Goal: Information Seeking & Learning: Check status

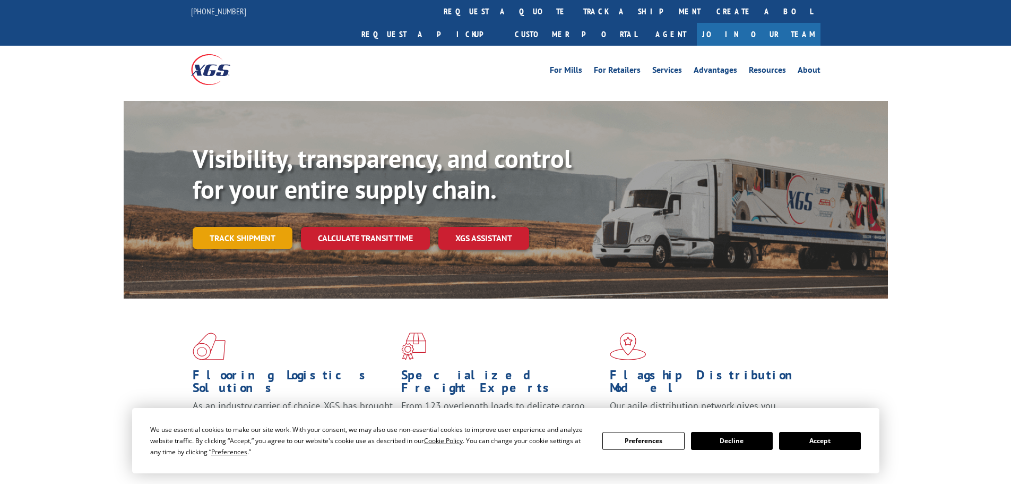
click at [214, 227] on link "Track shipment" at bounding box center [243, 238] width 100 height 22
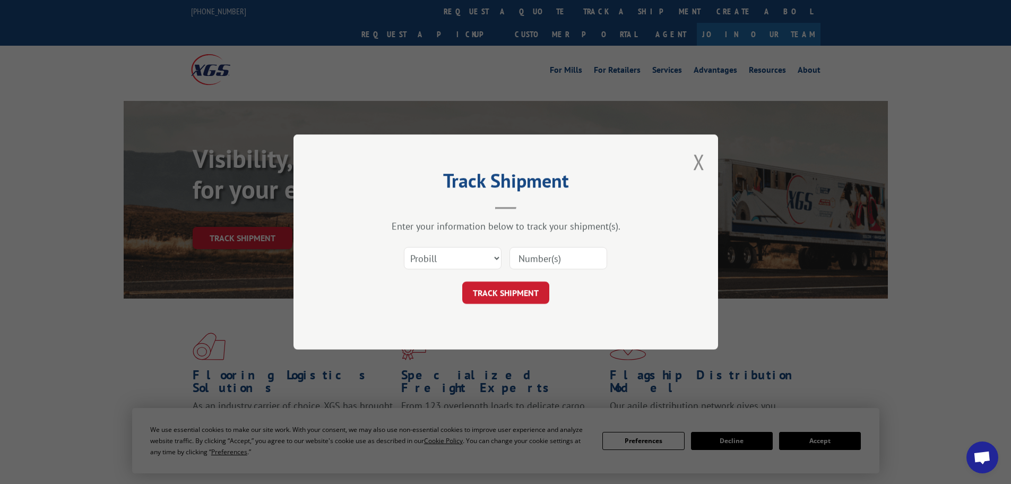
paste input "17517173"
type input "17517173"
click at [514, 287] on button "TRACK SHIPMENT" at bounding box center [505, 292] width 87 height 22
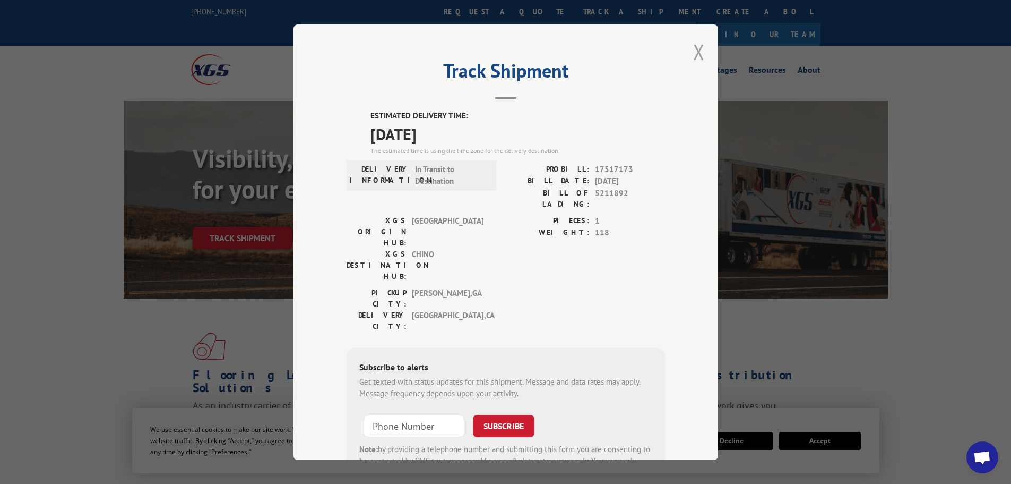
click at [694, 51] on button "Close modal" at bounding box center [699, 52] width 12 height 28
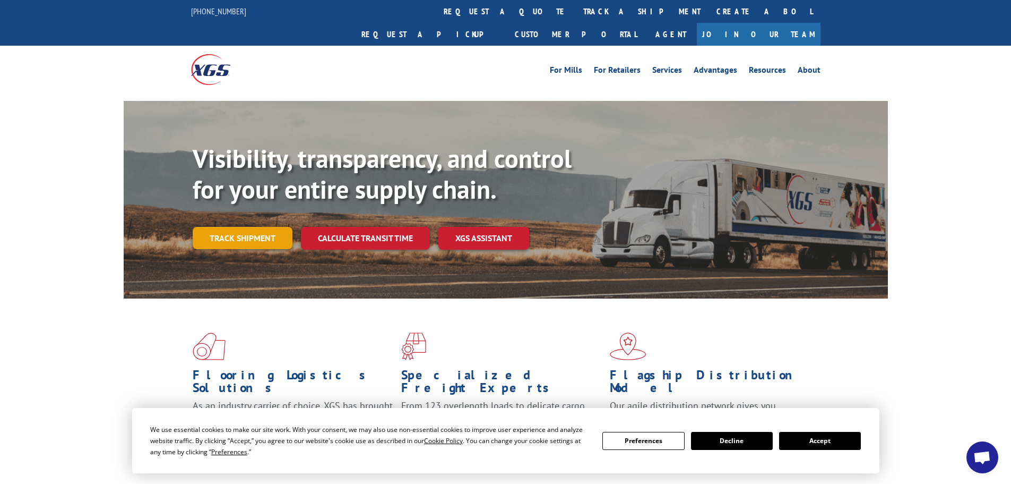
click at [238, 227] on link "Track shipment" at bounding box center [243, 238] width 100 height 22
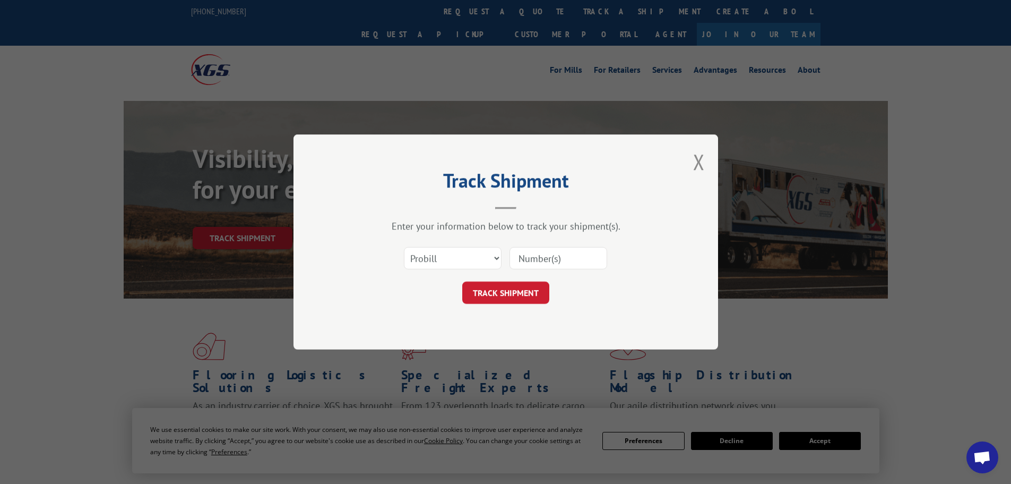
paste input "17228748"
type input "17228748"
click at [520, 290] on button "TRACK SHIPMENT" at bounding box center [505, 292] width 87 height 22
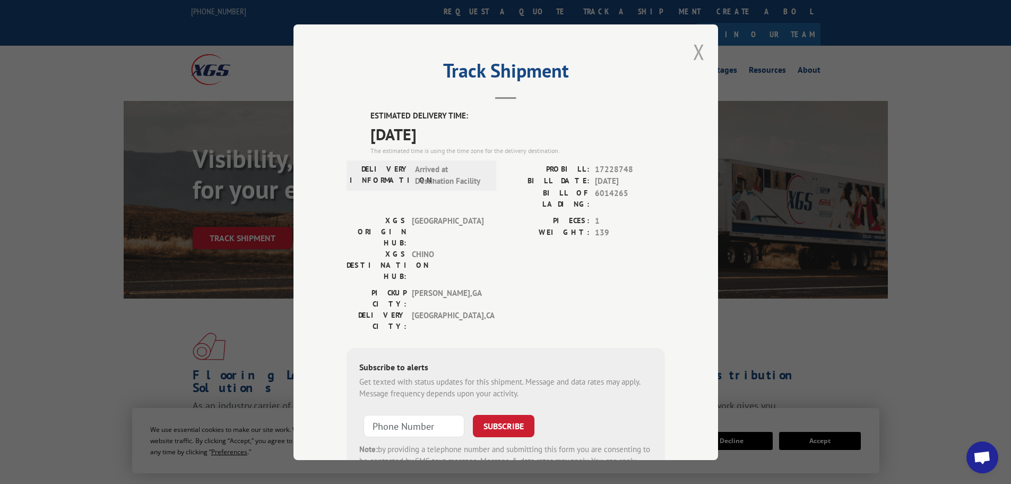
click at [694, 48] on button "Close modal" at bounding box center [699, 52] width 12 height 28
